Goal: Transaction & Acquisition: Book appointment/travel/reservation

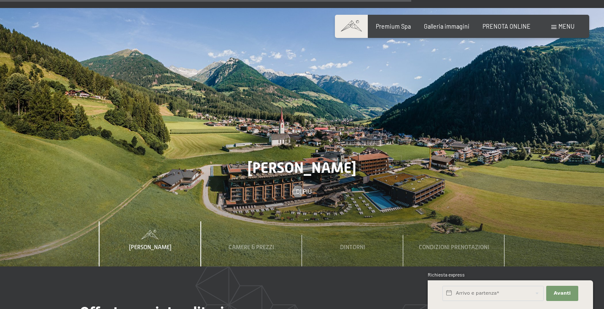
scroll to position [2329, 0]
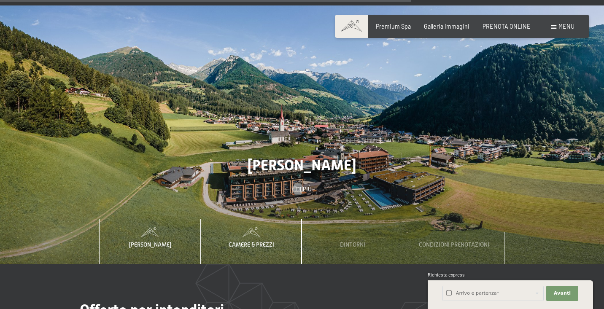
click at [246, 241] on span "Camere & Prezzi" at bounding box center [251, 244] width 46 height 7
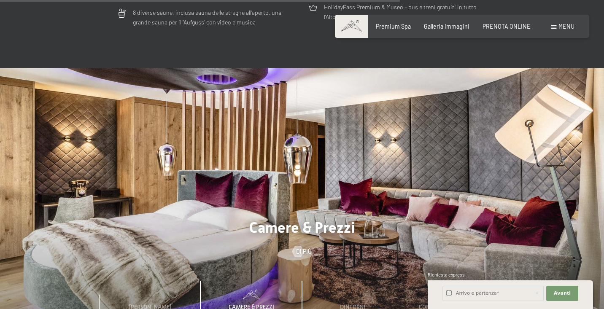
scroll to position [2264, 0]
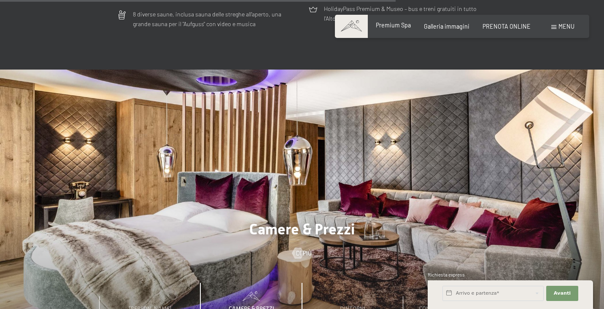
click at [394, 26] on span "Premium Spa" at bounding box center [393, 24] width 35 height 7
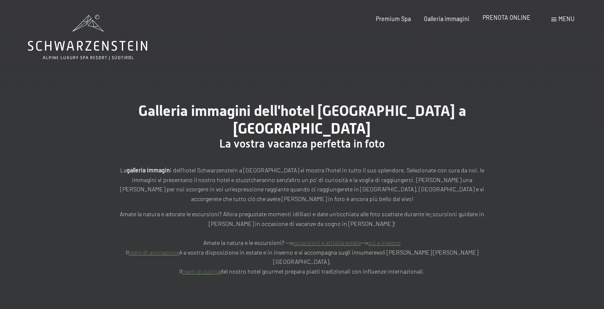
click at [510, 19] on span "PRENOTA ONLINE" at bounding box center [506, 17] width 48 height 7
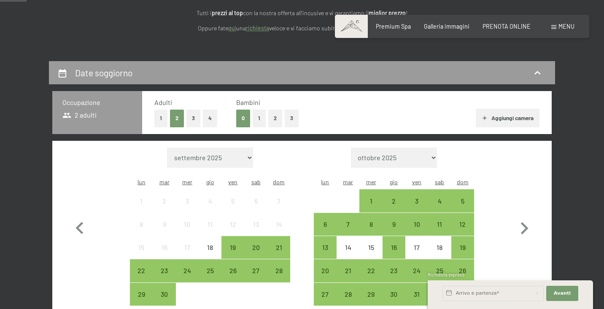
scroll to position [126, 0]
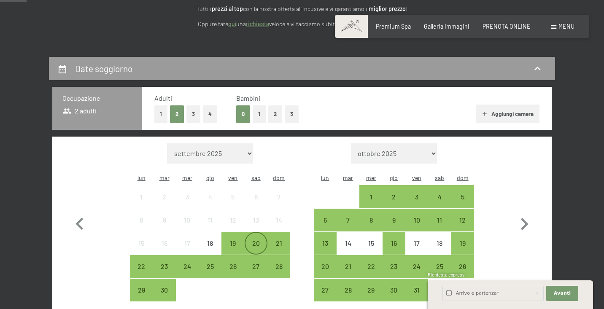
click at [253, 240] on div "20" at bounding box center [255, 250] width 21 height 21
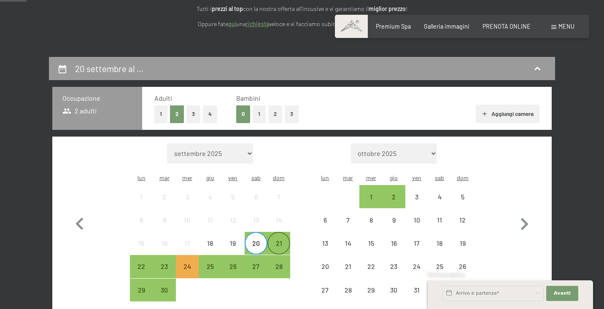
click at [279, 240] on div "21" at bounding box center [278, 250] width 21 height 21
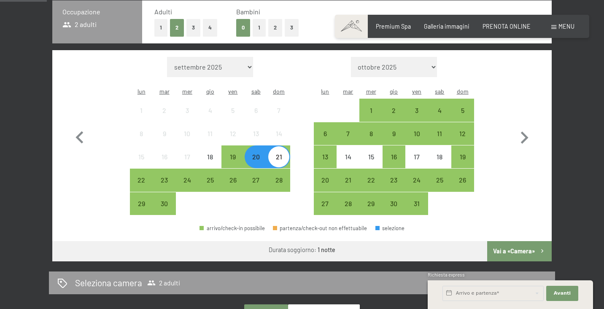
scroll to position [222, 0]
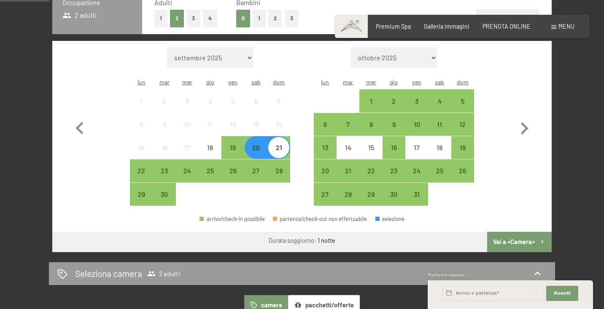
click at [161, 16] on button "1" at bounding box center [160, 18] width 13 height 17
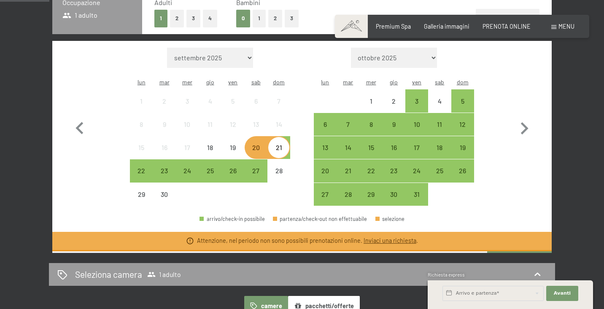
click at [513, 251] on button "Vai a «Camera»" at bounding box center [519, 261] width 64 height 20
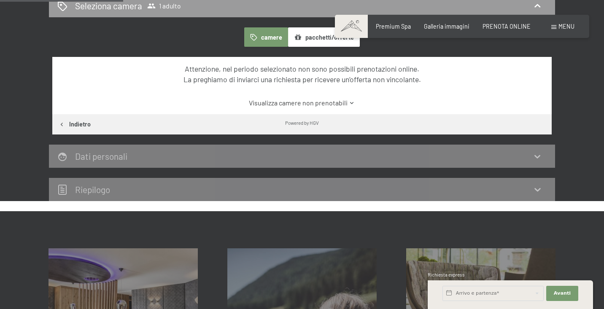
scroll to position [182, 0]
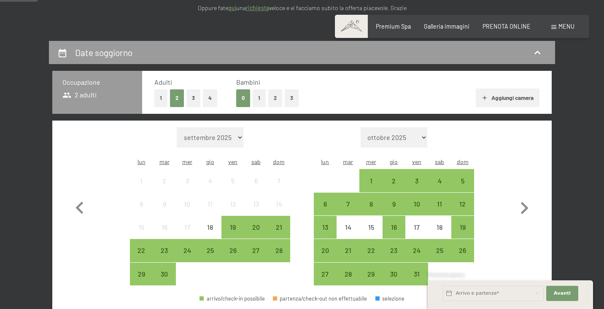
scroll to position [178, 0]
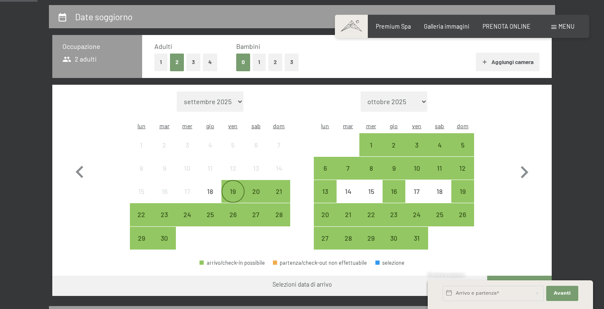
click at [234, 188] on div "19" at bounding box center [232, 198] width 21 height 21
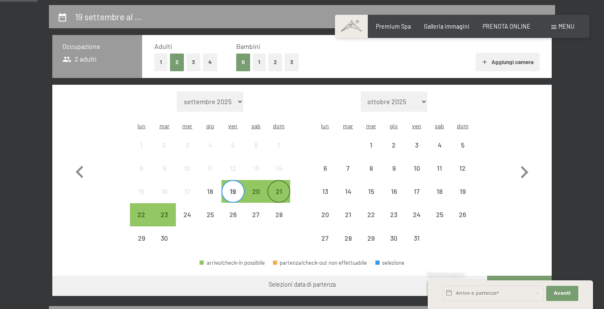
click at [284, 188] on div "21" at bounding box center [278, 198] width 21 height 21
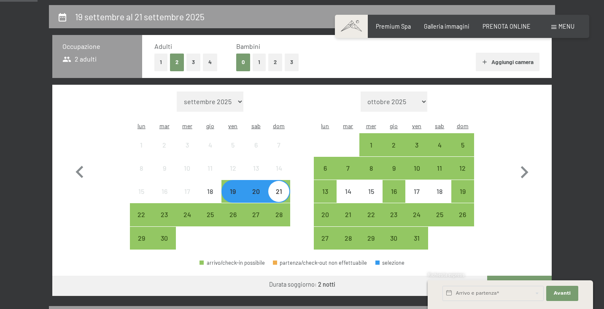
click at [167, 62] on button "1" at bounding box center [160, 62] width 13 height 17
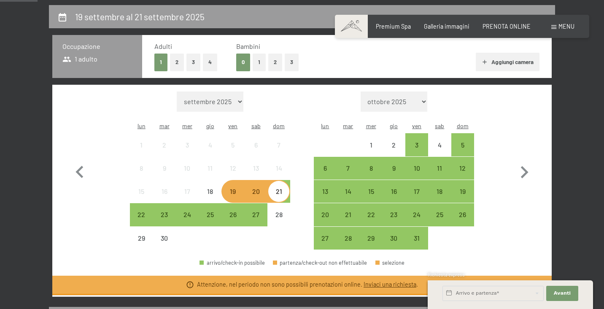
click at [176, 60] on button "2" at bounding box center [177, 62] width 14 height 17
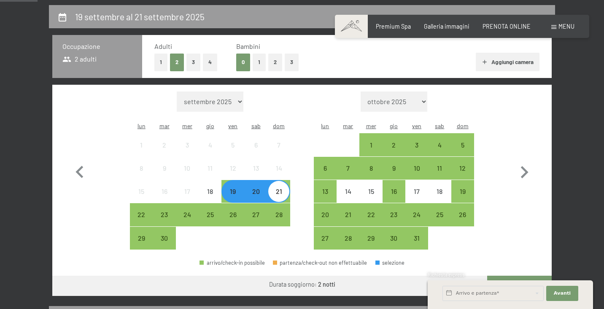
click at [258, 176] on span "Consenso marketing*" at bounding box center [252, 179] width 64 height 8
click at [216, 176] on input "Consenso marketing*" at bounding box center [211, 179] width 8 height 8
click at [193, 68] on button "3" at bounding box center [193, 62] width 14 height 17
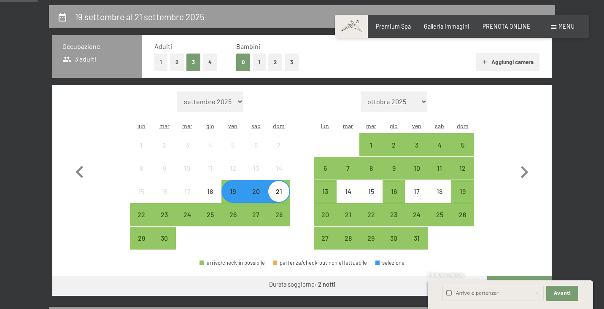
click at [255, 182] on span "Consenso marketing*" at bounding box center [252, 179] width 64 height 8
click at [216, 182] on input "Consenso marketing*" at bounding box center [211, 179] width 8 height 8
click at [139, 211] on div "22" at bounding box center [141, 221] width 21 height 21
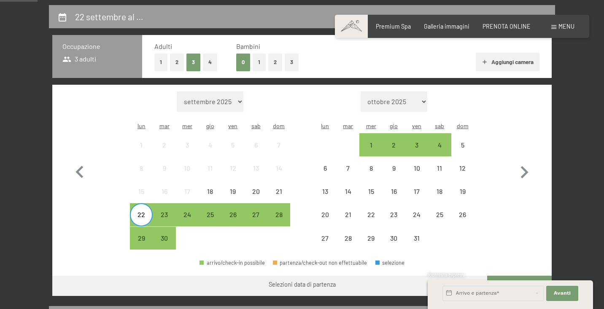
click at [252, 182] on span "Consenso marketing*" at bounding box center [252, 179] width 64 height 8
click at [216, 182] on input "Consenso marketing*" at bounding box center [211, 179] width 8 height 8
checkbox input "false"
click at [256, 188] on div "20" at bounding box center [255, 198] width 21 height 21
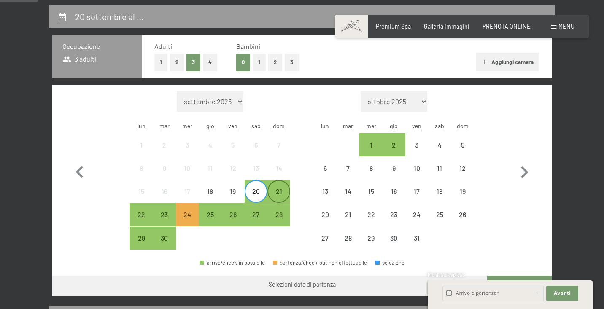
click at [277, 188] on div "21" at bounding box center [278, 198] width 21 height 21
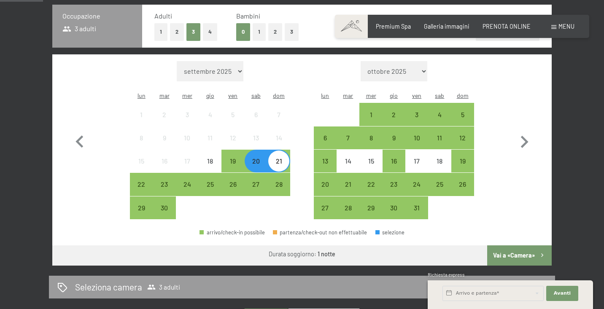
click at [521, 245] on button "Vai a «Camera»" at bounding box center [519, 255] width 64 height 20
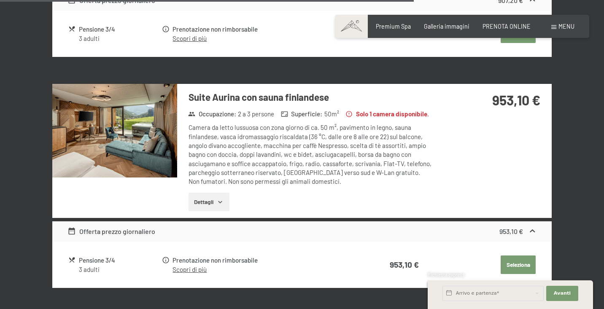
scroll to position [1830, 0]
